Goal: Task Accomplishment & Management: Use online tool/utility

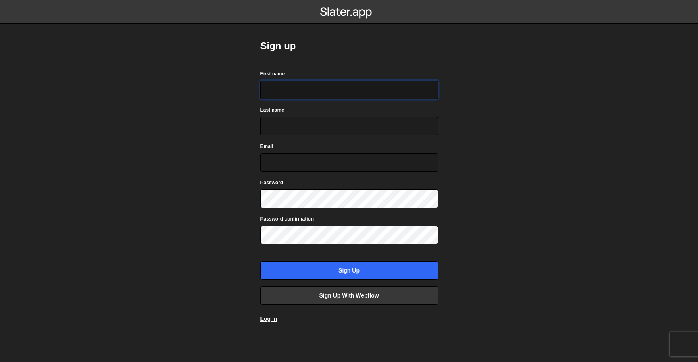
click at [283, 94] on input "First name" at bounding box center [349, 90] width 177 height 19
type input "Аліна"
type input "Павленко"
click at [339, 159] on input "[EMAIL_ADDRESS][DOMAIN_NAME]" at bounding box center [349, 162] width 177 height 19
click at [339, 159] on input "pavlenkoalina9694@gmail.com" at bounding box center [349, 162] width 177 height 19
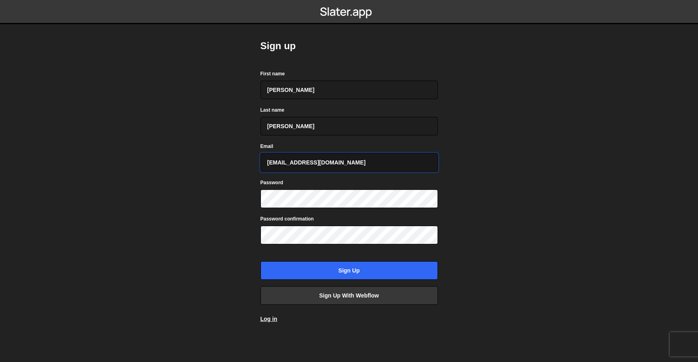
click at [339, 159] on input "pavlenkoalina9694@gmail.com" at bounding box center [349, 162] width 177 height 19
type input "testingbase@ukr.net"
click at [257, 211] on div "Sign up First name Аліна Last name Павленко Email testingbase@ukr.net Password …" at bounding box center [349, 181] width 202 height 362
click at [274, 208] on form "First name Аліна Last name Павленко Email testingbase@ukr.net Password Password…" at bounding box center [349, 174] width 177 height 211
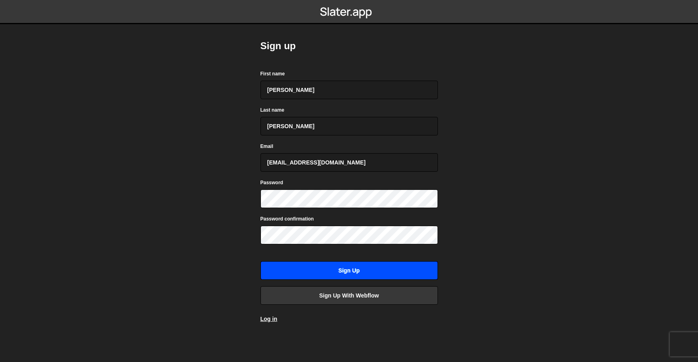
click at [304, 274] on input "Sign up" at bounding box center [349, 270] width 177 height 19
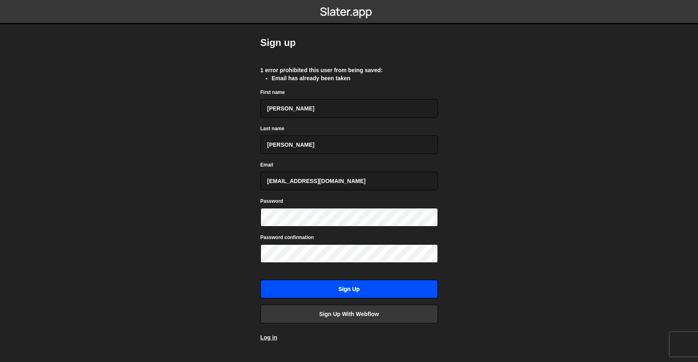
click at [307, 294] on input "Sign up" at bounding box center [349, 289] width 177 height 19
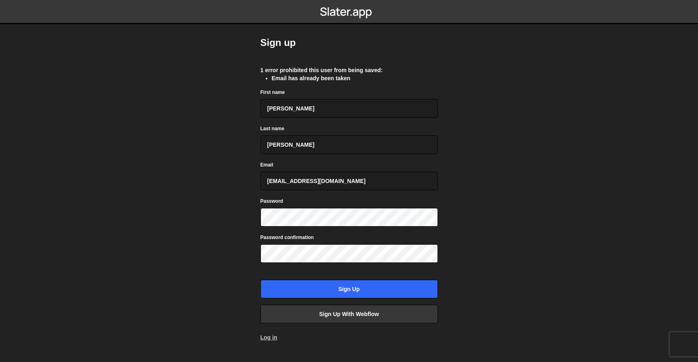
click at [275, 337] on link "Log in" at bounding box center [269, 337] width 17 height 6
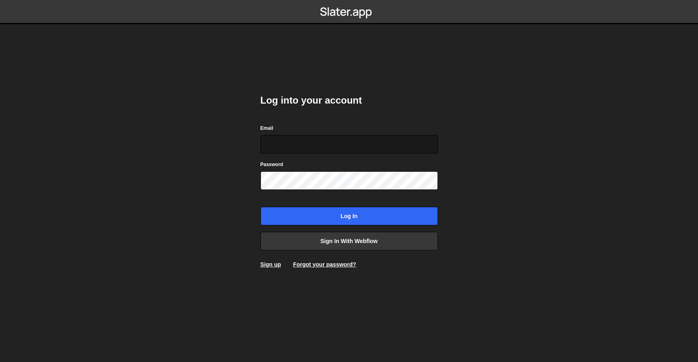
click at [287, 142] on input "Email" at bounding box center [349, 144] width 177 height 19
click at [281, 144] on input "Email" at bounding box center [349, 144] width 177 height 19
type input "[EMAIL_ADDRESS][DOMAIN_NAME]"
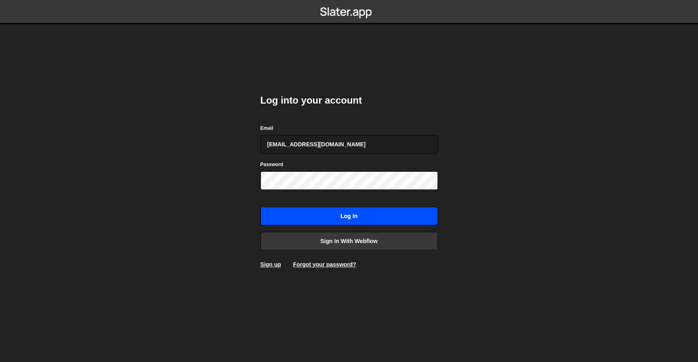
click at [309, 216] on input "Log in" at bounding box center [349, 216] width 177 height 19
click at [335, 220] on input "Log in" at bounding box center [349, 216] width 177 height 19
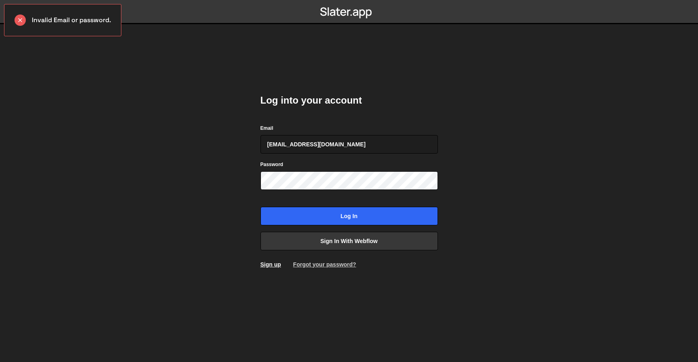
click at [313, 265] on link "Forgot your password?" at bounding box center [324, 264] width 63 height 6
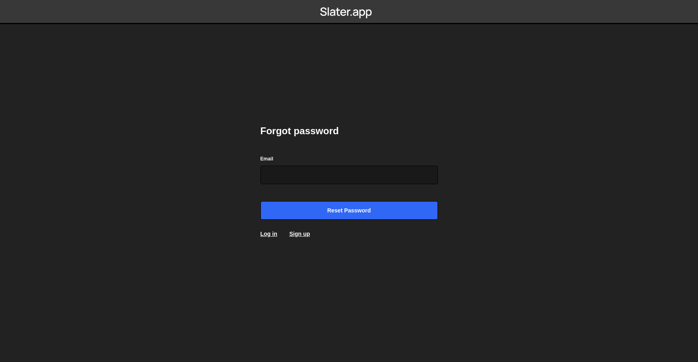
click at [292, 182] on input "Email" at bounding box center [349, 175] width 177 height 19
type input "t"
click at [294, 236] on link "Sign up" at bounding box center [300, 234] width 21 height 6
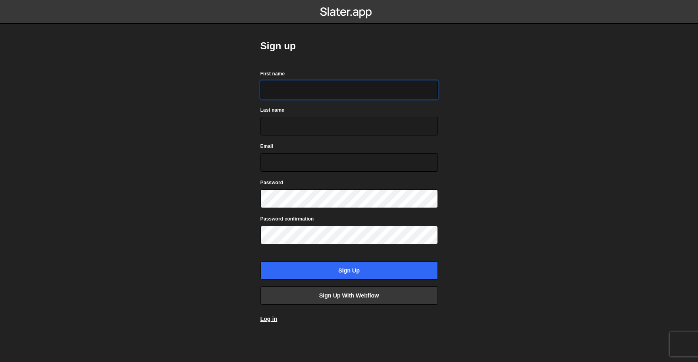
click at [289, 88] on input "First name" at bounding box center [349, 90] width 177 height 19
type input "[PERSON_NAME]"
type input "[EMAIL_ADDRESS][DOMAIN_NAME]"
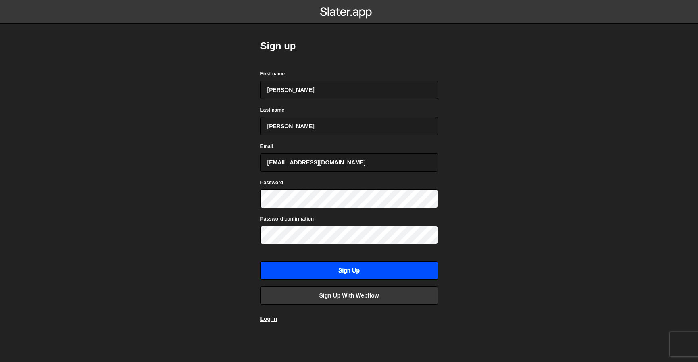
click at [335, 269] on input "Sign up" at bounding box center [349, 270] width 177 height 19
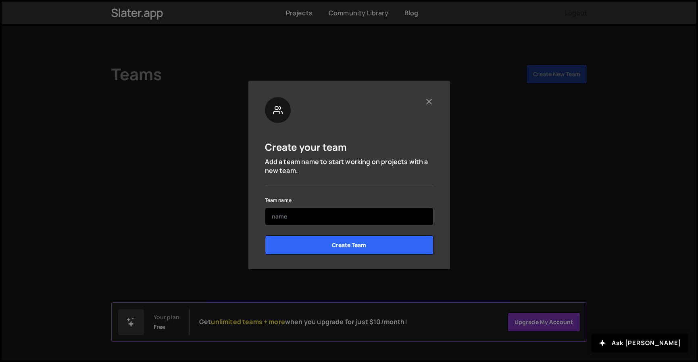
click at [294, 221] on input "text" at bounding box center [349, 217] width 169 height 18
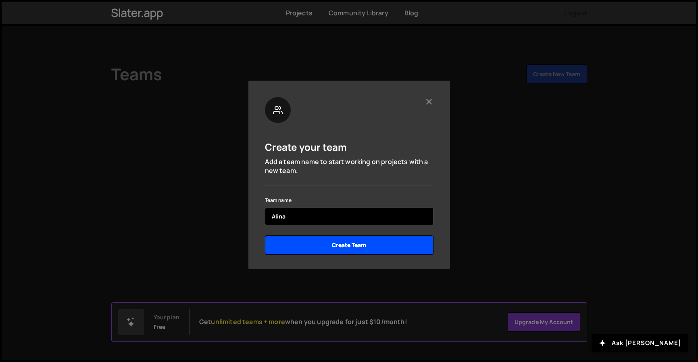
type input "Alina"
click at [326, 244] on input "Create Team" at bounding box center [349, 245] width 169 height 19
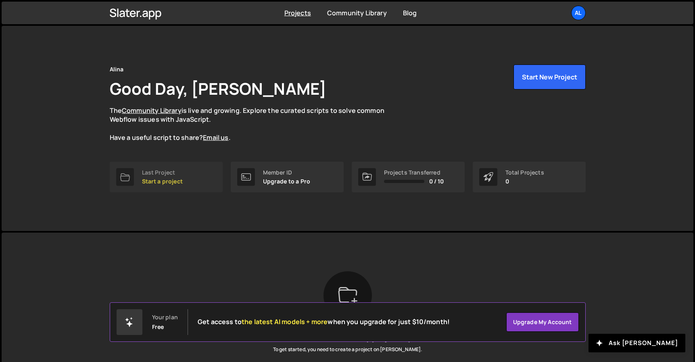
click at [163, 183] on p "Start a project" at bounding box center [162, 181] width 41 height 6
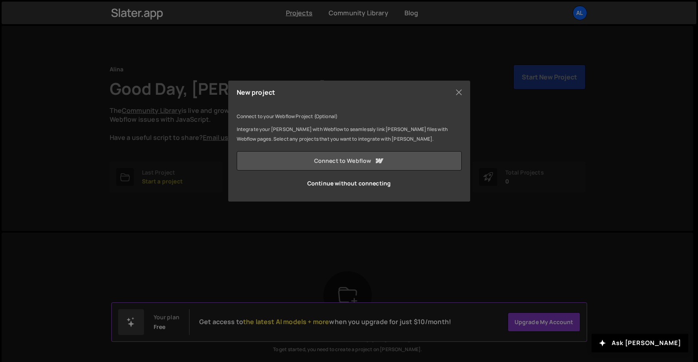
click at [330, 160] on link "Connect to Webflow" at bounding box center [349, 160] width 225 height 19
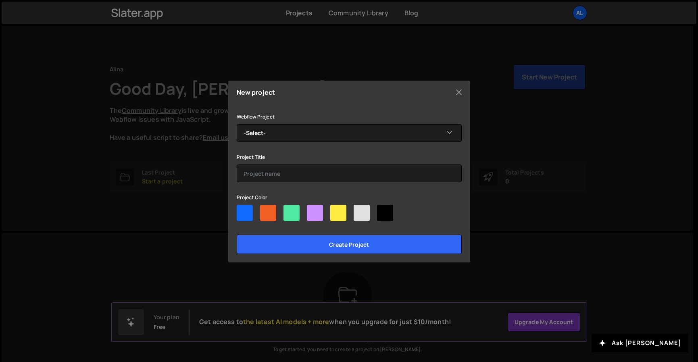
click at [355, 215] on div at bounding box center [362, 213] width 16 height 16
click at [355, 210] on input"] "radio" at bounding box center [356, 207] width 5 height 5
radio input"] "true"
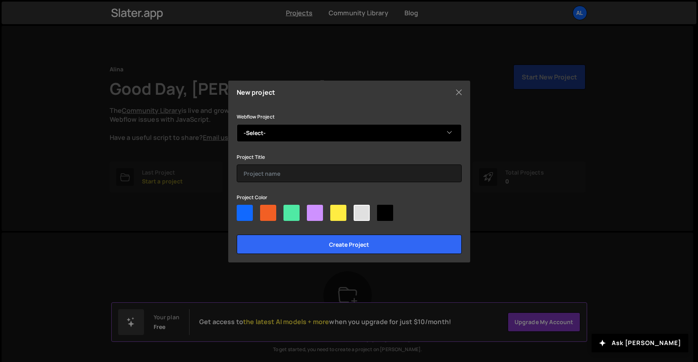
click at [280, 138] on select "-Select- Travel agency" at bounding box center [349, 133] width 225 height 18
select select "688b60bb923b037aacb7f556"
click at [237, 124] on select "-Select- Travel agency" at bounding box center [349, 133] width 225 height 18
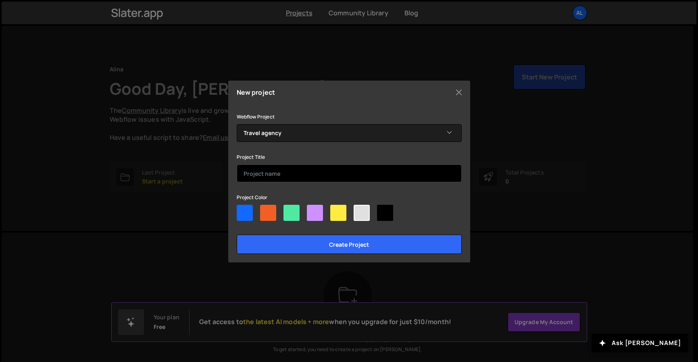
click at [278, 176] on input "text" at bounding box center [349, 174] width 225 height 18
type input "Travel agency"
click at [361, 210] on div at bounding box center [362, 213] width 16 height 16
click at [359, 210] on input"] "radio" at bounding box center [356, 207] width 5 height 5
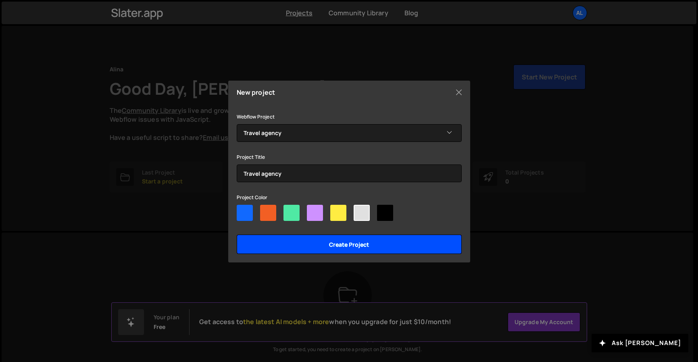
click at [357, 250] on input "Create project" at bounding box center [349, 244] width 225 height 19
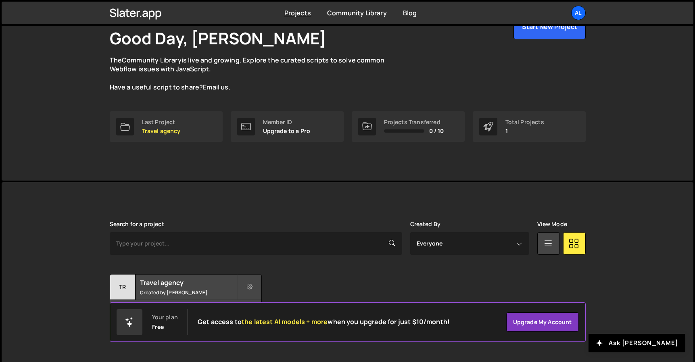
scroll to position [53, 0]
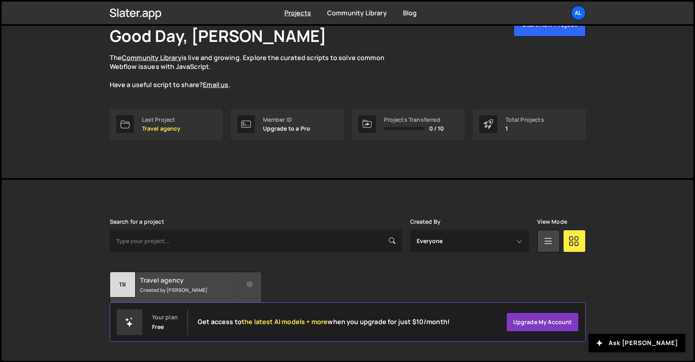
click at [129, 284] on div "Tr" at bounding box center [122, 284] width 25 height 25
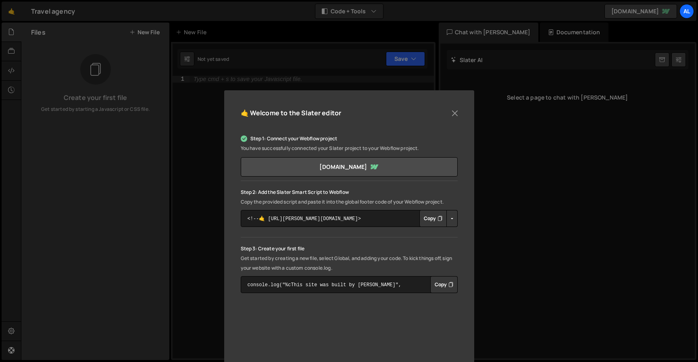
click at [430, 222] on button "Copy" at bounding box center [432, 218] width 27 height 17
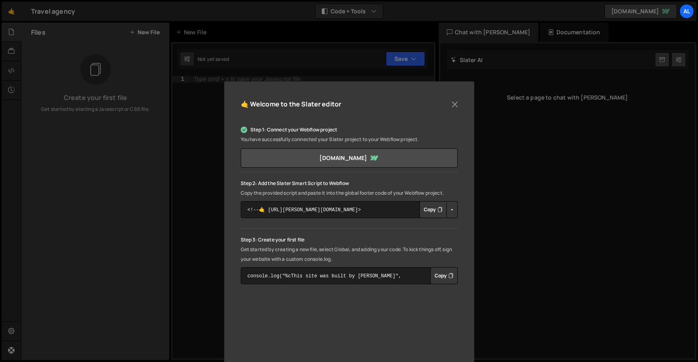
click at [444, 276] on button "Copy" at bounding box center [443, 275] width 27 height 17
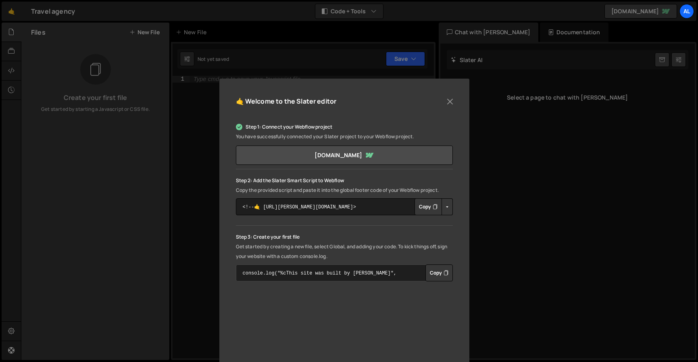
scroll to position [15, 0]
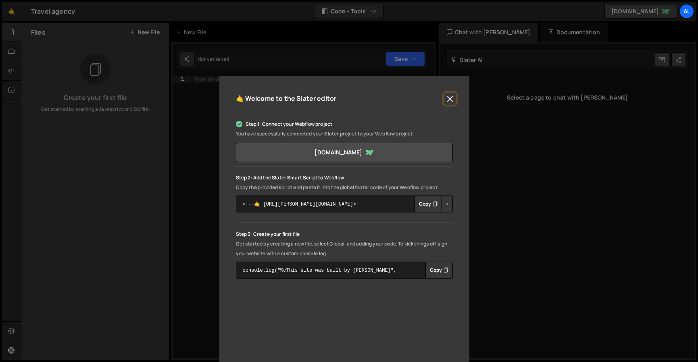
click at [450, 98] on button "Close" at bounding box center [450, 99] width 12 height 12
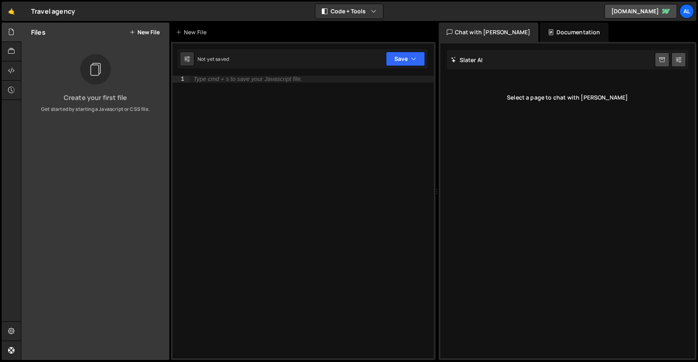
click at [133, 30] on icon at bounding box center [132, 32] width 6 height 6
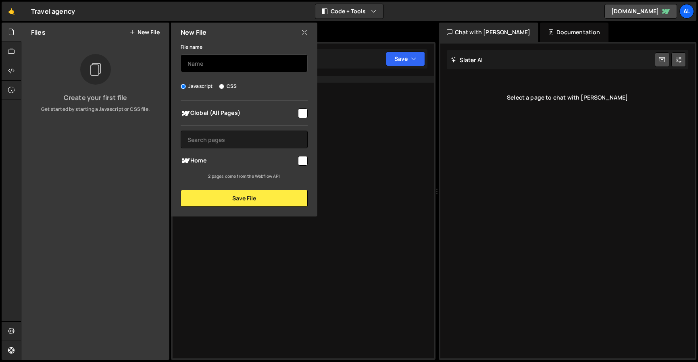
click at [199, 64] on input "text" at bounding box center [244, 63] width 127 height 18
type input "index"
click at [304, 163] on input "checkbox" at bounding box center [303, 161] width 10 height 10
checkbox input "true"
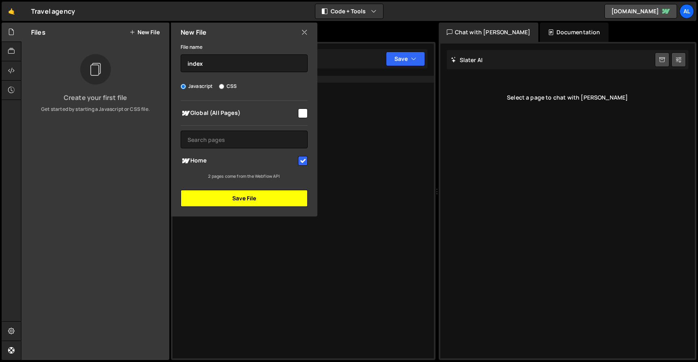
click at [242, 200] on button "Save File" at bounding box center [244, 198] width 127 height 17
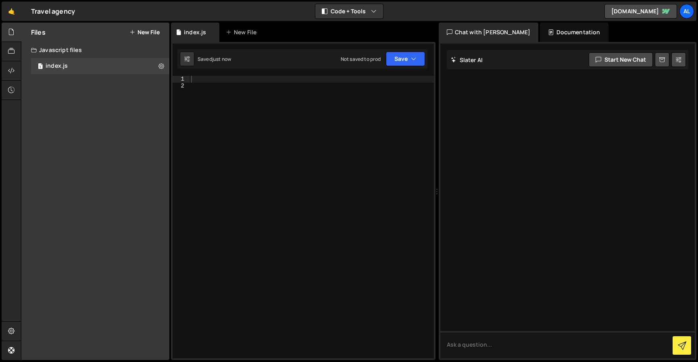
click at [195, 81] on div at bounding box center [312, 224] width 244 height 296
type textarea "console.log("hello)"
click at [399, 61] on button "Save" at bounding box center [405, 59] width 39 height 15
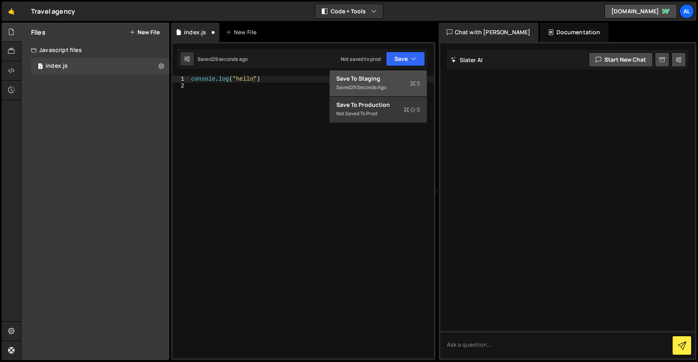
click at [373, 83] on div "Saved 29 seconds ago" at bounding box center [378, 88] width 84 height 10
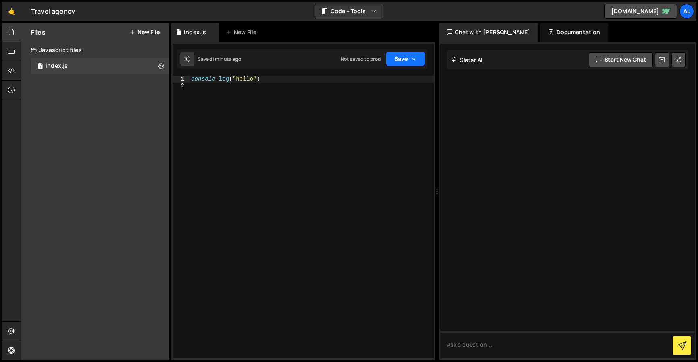
click at [403, 59] on button "Save" at bounding box center [405, 59] width 39 height 15
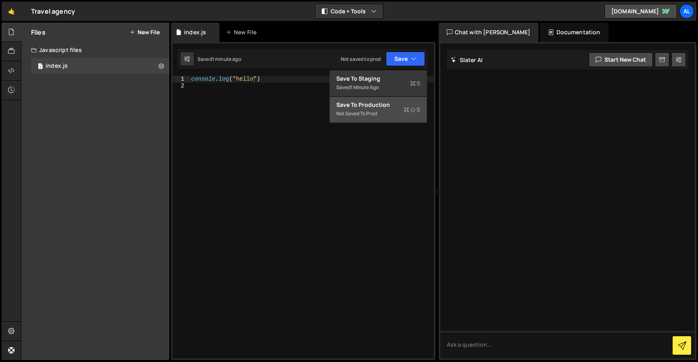
click at [392, 115] on div "Not saved to prod" at bounding box center [378, 114] width 84 height 10
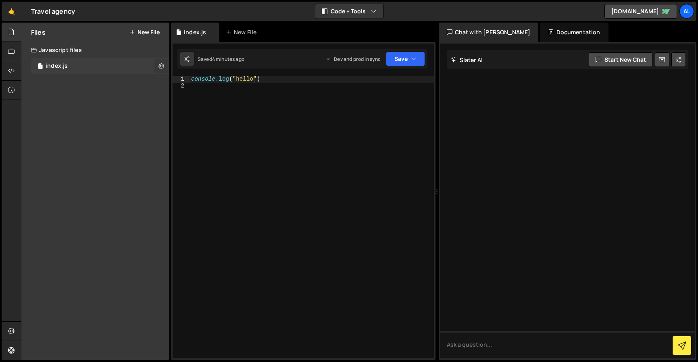
click at [163, 65] on icon at bounding box center [162, 66] width 6 height 8
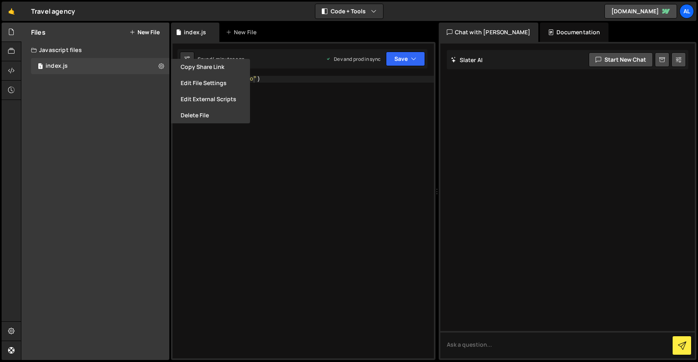
click at [114, 113] on div "Files New File Create your first file Get started by starting a Javascript or C…" at bounding box center [95, 192] width 148 height 338
click at [110, 127] on div "Files New File Create your first file Get started by starting a Javascript or C…" at bounding box center [95, 192] width 148 height 338
click at [123, 68] on div "1 index.js 0" at bounding box center [100, 66] width 138 height 16
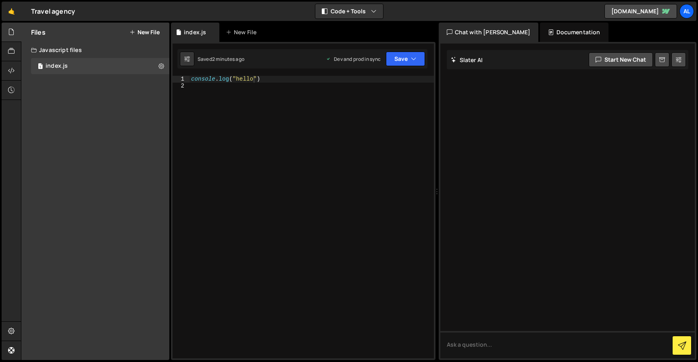
click at [47, 52] on div "Javascript files" at bounding box center [95, 50] width 148 height 16
click at [3, 52] on div at bounding box center [12, 51] width 20 height 19
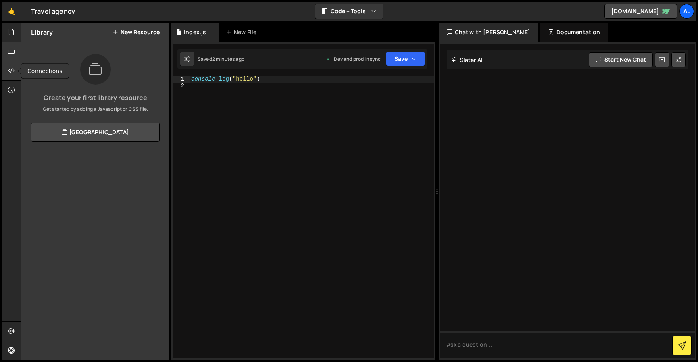
click at [15, 70] on icon at bounding box center [11, 70] width 6 height 9
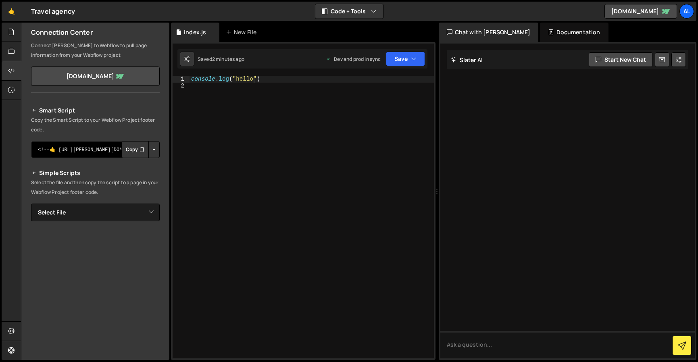
scroll to position [21, 0]
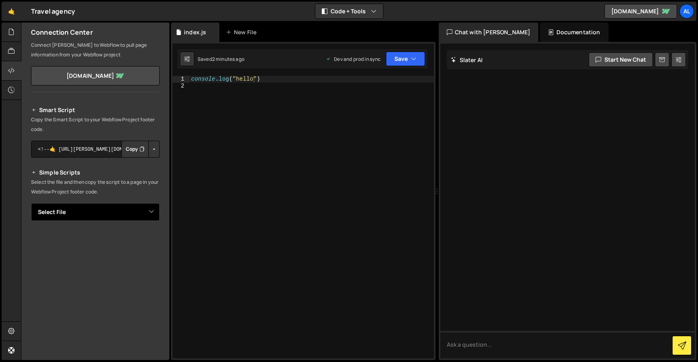
click at [109, 211] on select "Select File index.js" at bounding box center [95, 212] width 129 height 18
select select "46001"
click at [31, 203] on select "Select File index.js" at bounding box center [95, 212] width 129 height 18
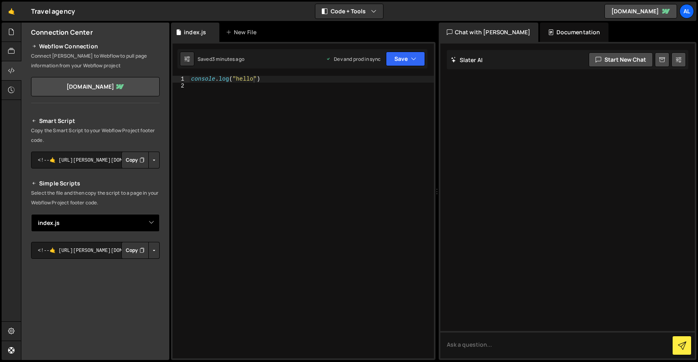
scroll to position [0, 0]
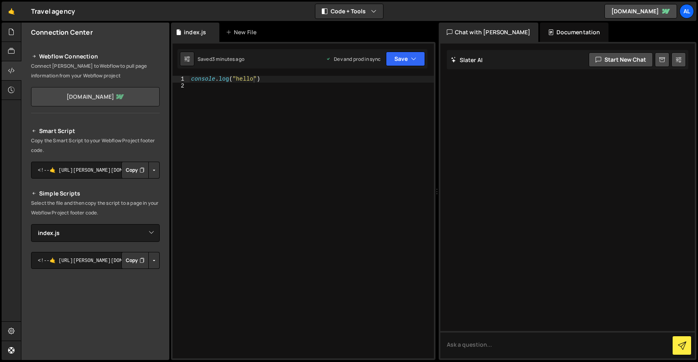
click at [96, 98] on link "[DOMAIN_NAME]" at bounding box center [95, 96] width 129 height 19
